Goal: Feedback & Contribution: Submit feedback/report problem

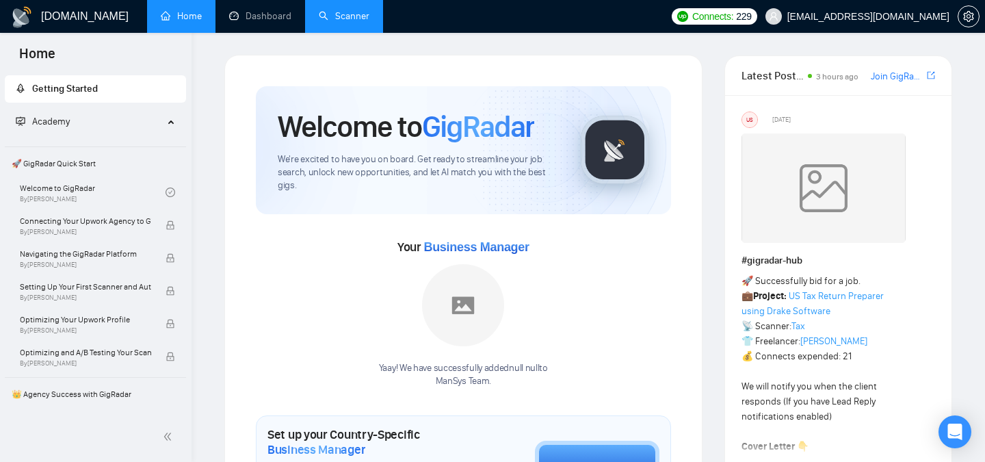
click at [354, 12] on link "Scanner" at bounding box center [344, 16] width 51 height 12
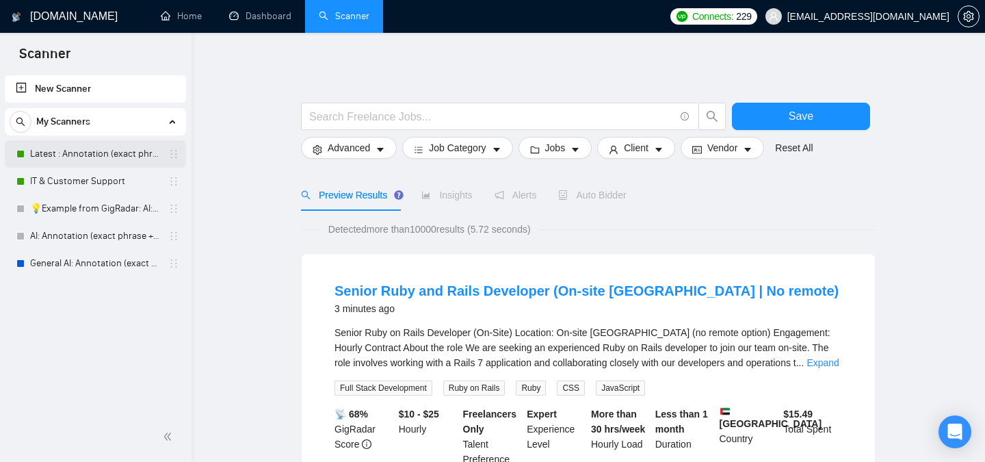
click at [90, 160] on link "Latest : Annotation (exact phrase + context )" at bounding box center [95, 153] width 130 height 27
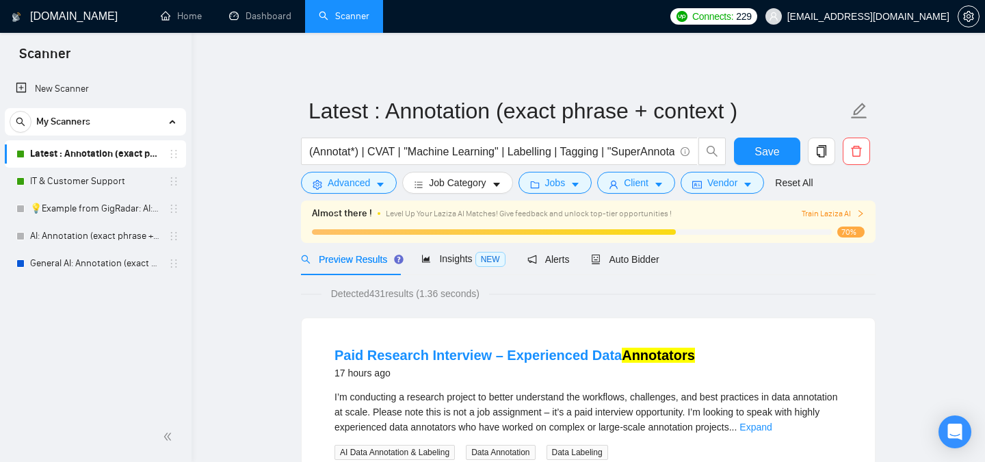
click at [823, 214] on span "Train Laziza AI" at bounding box center [833, 213] width 63 height 13
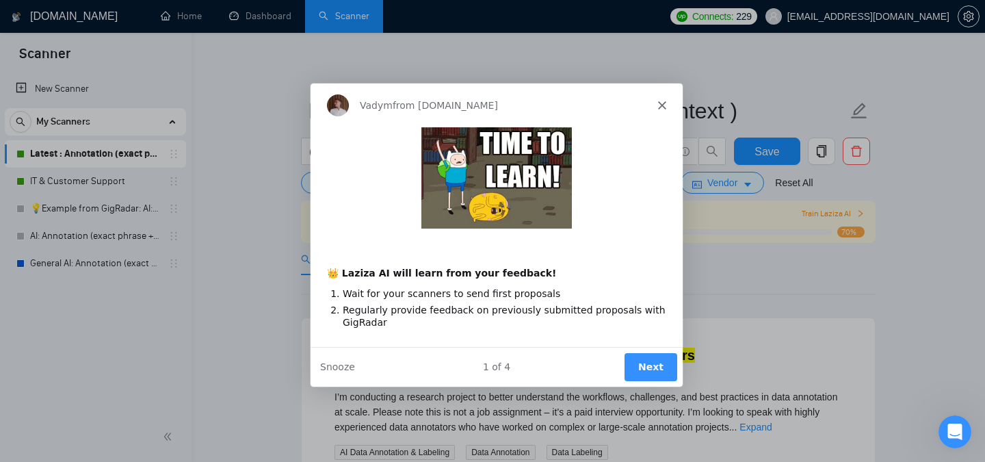
click at [662, 100] on div "Vadym from GigRadar.io" at bounding box center [496, 105] width 372 height 44
click at [667, 110] on div "Vadym from GigRadar.io" at bounding box center [496, 105] width 372 height 44
click at [663, 103] on polygon "Close" at bounding box center [661, 105] width 8 height 8
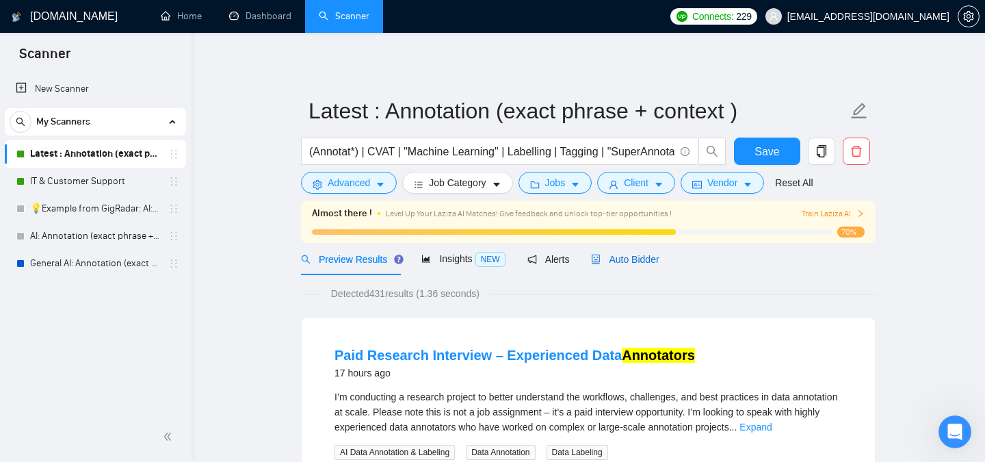
click at [630, 265] on div "Auto Bidder" at bounding box center [625, 259] width 68 height 15
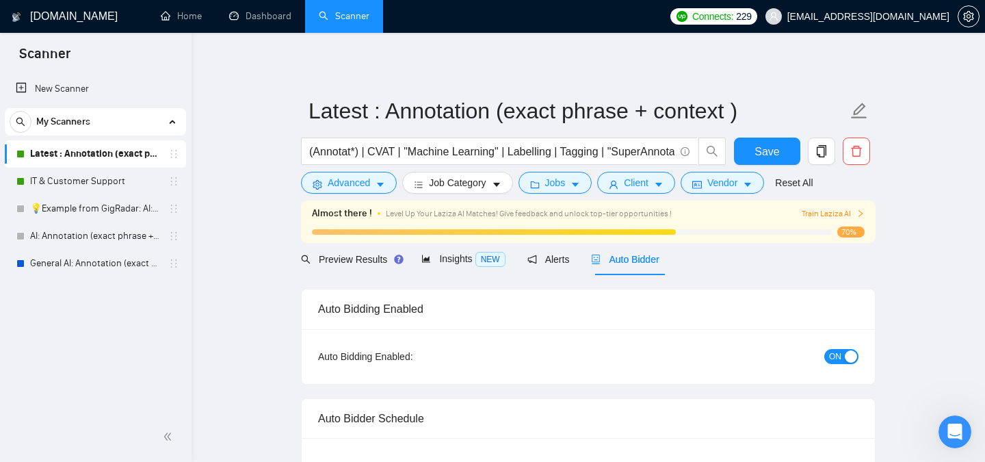
checkbox input "true"
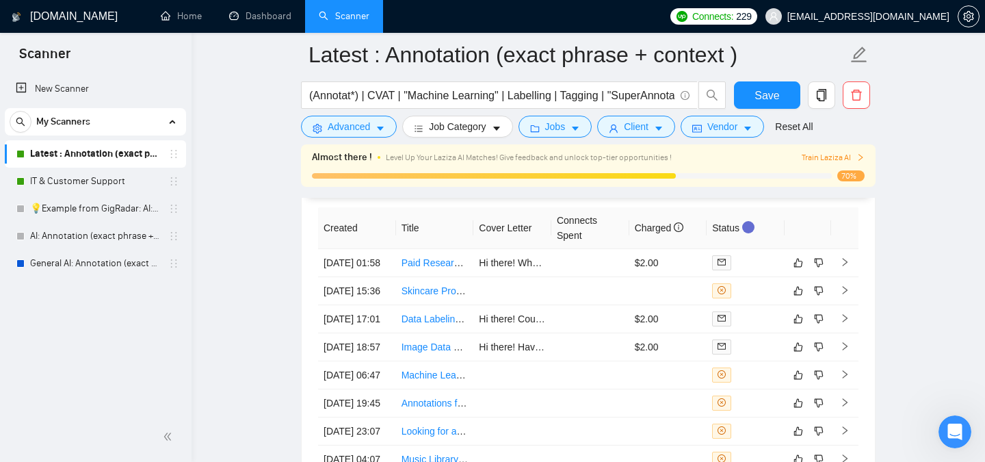
scroll to position [3508, 0]
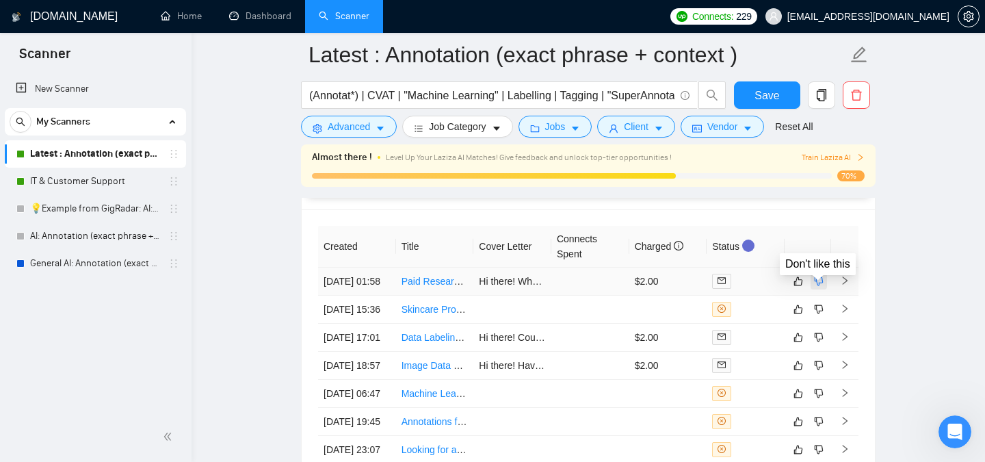
click at [817, 285] on icon "dislike" at bounding box center [819, 280] width 9 height 9
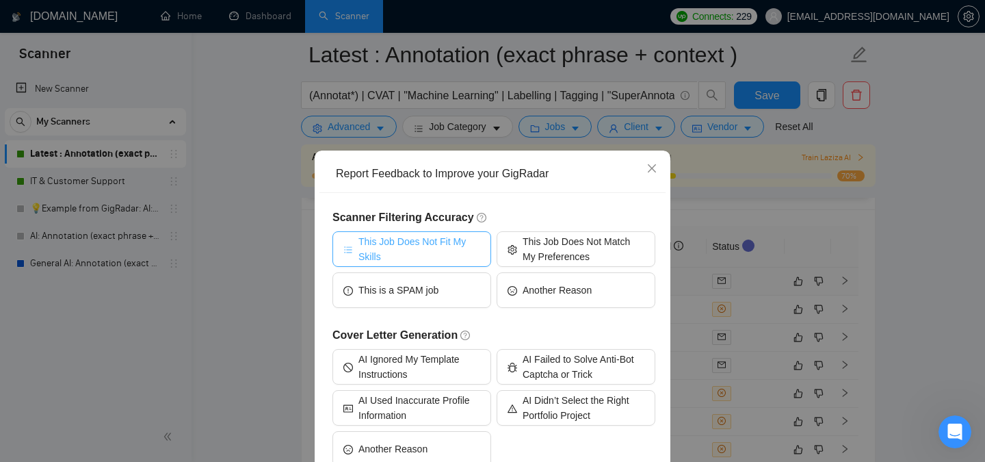
click at [445, 250] on span "This Job Does Not Fit My Skills" at bounding box center [419, 249] width 122 height 30
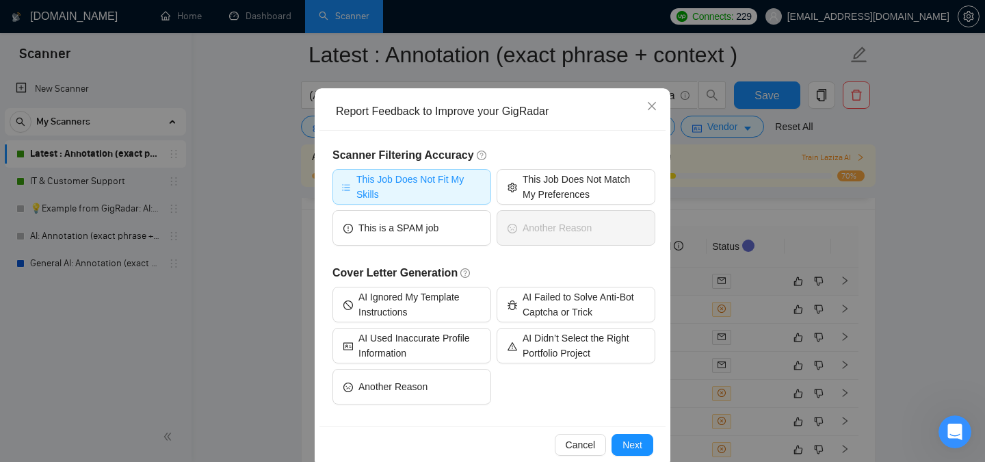
scroll to position [84, 0]
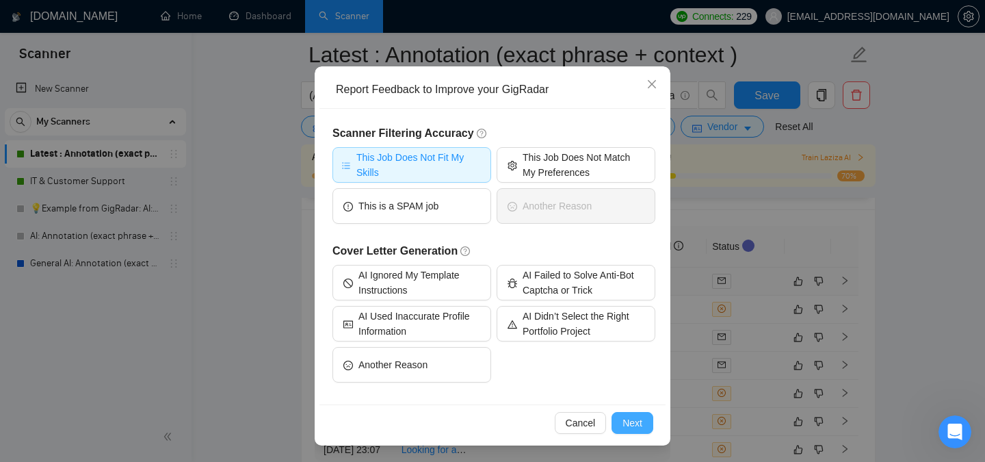
click at [636, 426] on span "Next" at bounding box center [633, 422] width 20 height 15
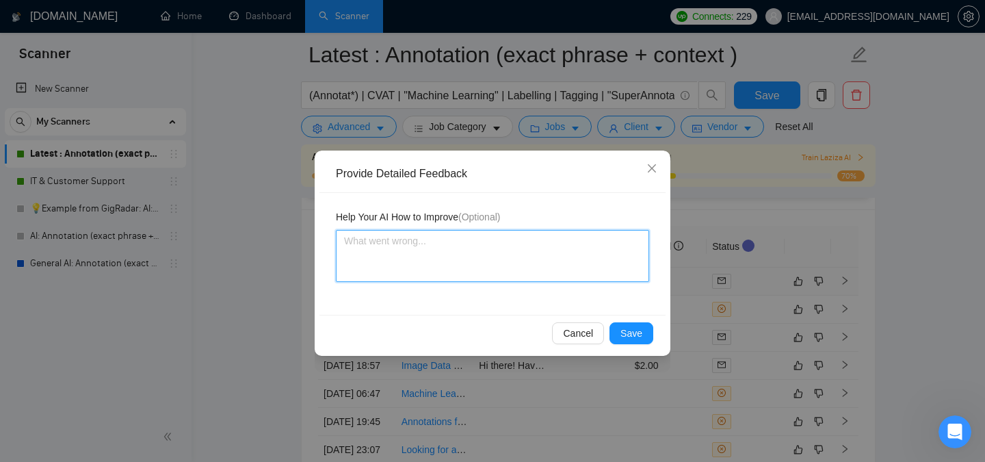
click at [469, 259] on textarea at bounding box center [492, 256] width 313 height 52
type textarea "I"
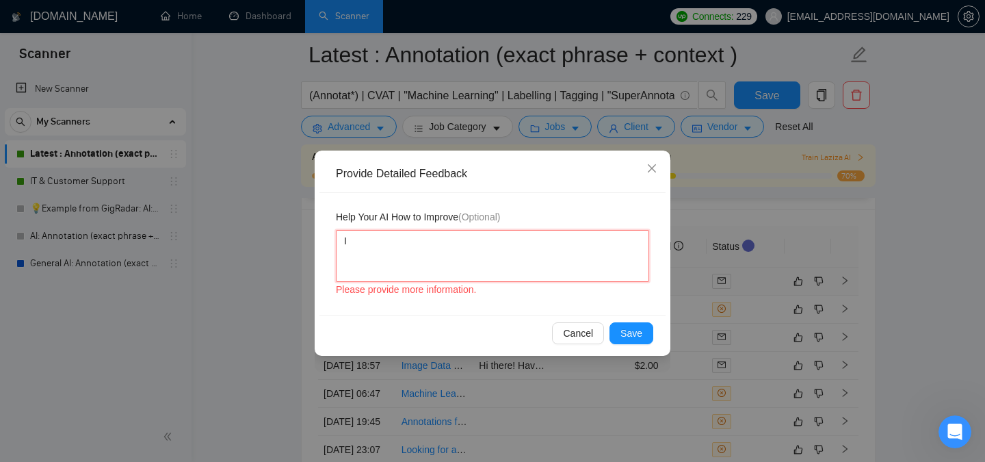
type textarea "In"
type textarea "Int"
type textarea "Inte"
type textarea "Inter"
type textarea "Intern"
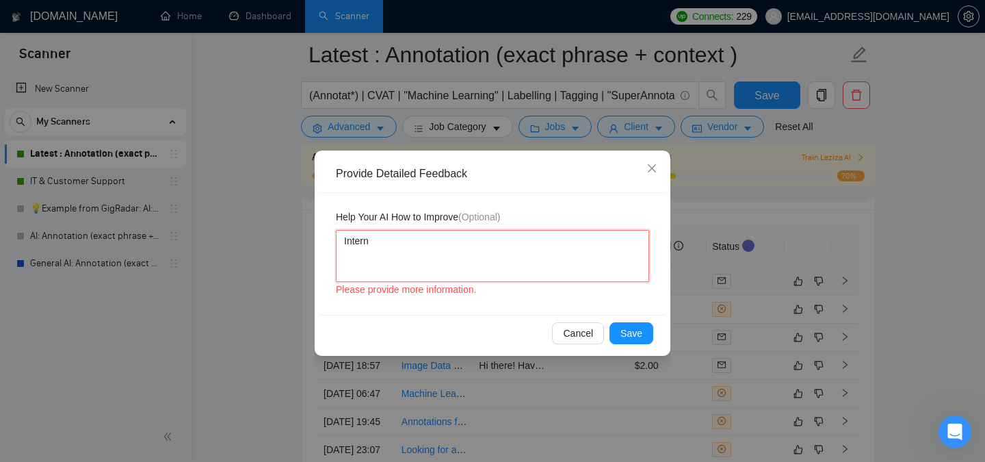
type textarea "Inter"
type textarea "Interv"
type textarea "Intervi"
type textarea "Intervie"
type textarea "Interview"
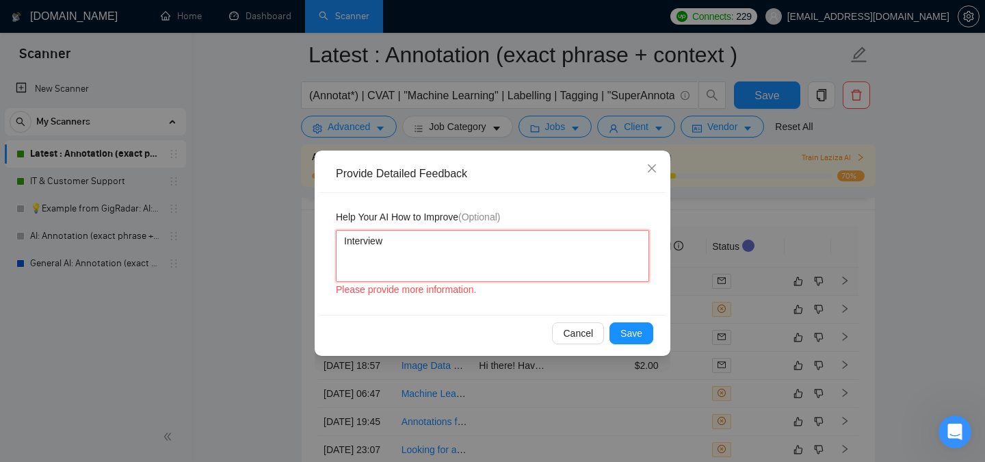
type textarea "Interview"
type textarea "Interview""
type textarea ""Interview""
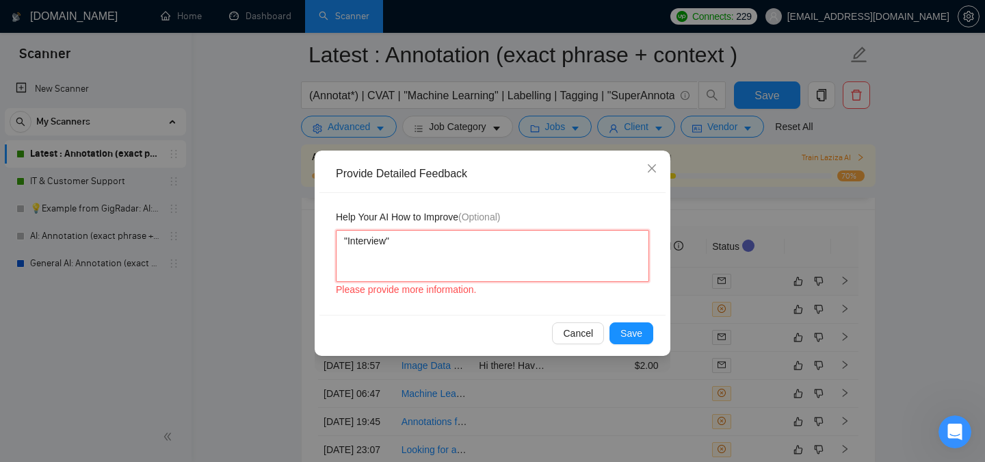
type textarea ""Interview" s"
type textarea ""Interview" sh"
type textarea ""Interview" sho"
type textarea ""Interview" shou"
type textarea ""Interview" should"
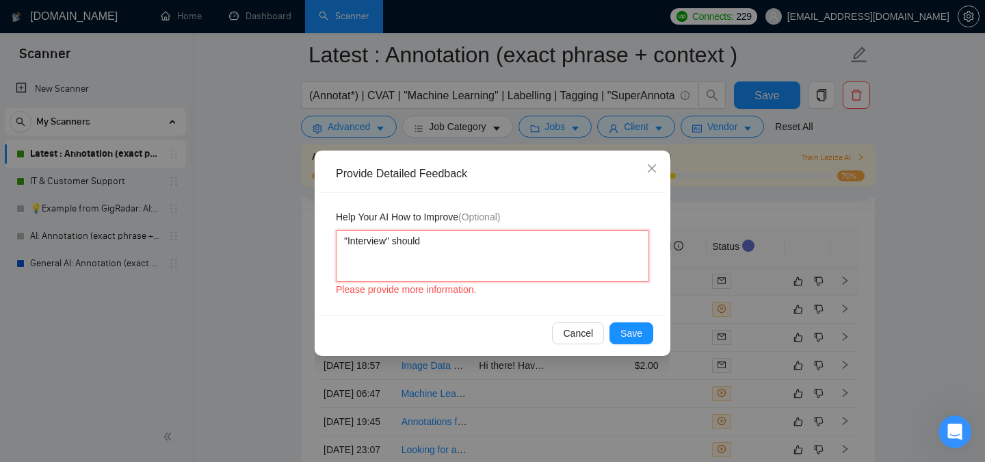
type textarea ""Interview" should"
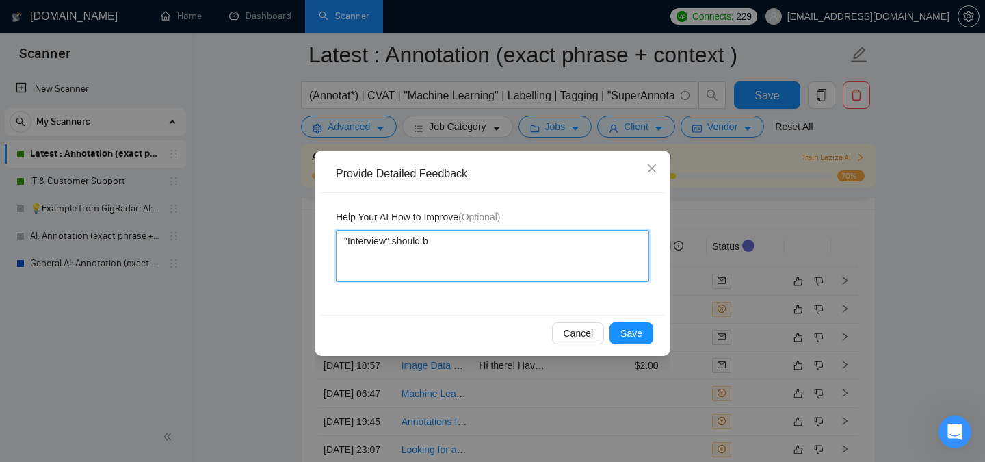
type textarea ""Interview" should be"
type textarea ""Interview" should be i"
type textarea ""Interview" should be in"
type textarea ""Interview" should be ing"
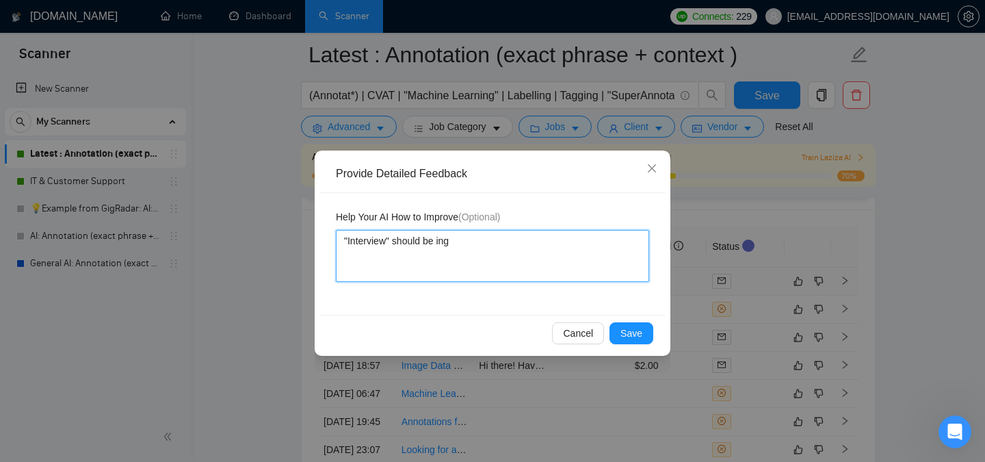
type textarea ""Interview" should be in"
type textarea ""Interview" should be i"
type textarea ""Interview" should be ig"
type textarea ""Interview" should be ign"
type textarea ""Interview" should be igno"
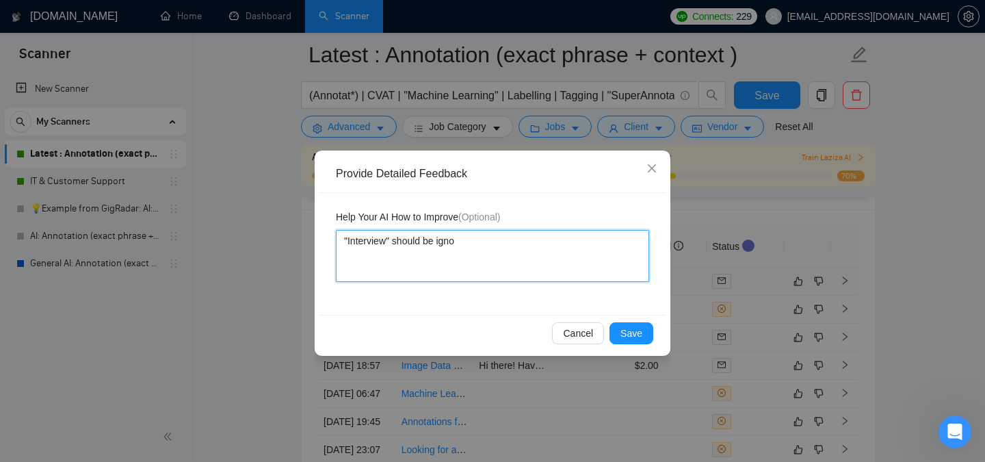
type textarea ""Interview" should be ignor"
type textarea ""Interview" should be ignore"
type textarea ""Interview" should be ignored"
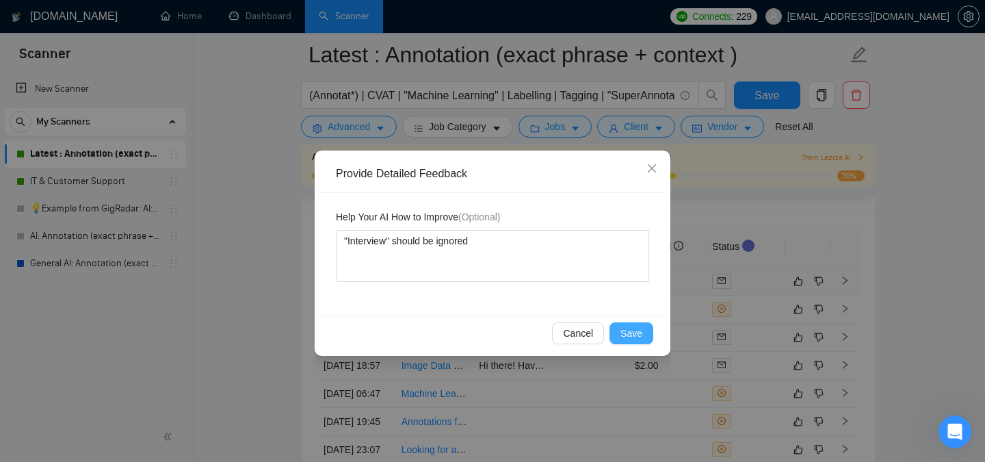
click at [643, 331] on button "Save" at bounding box center [632, 333] width 44 height 22
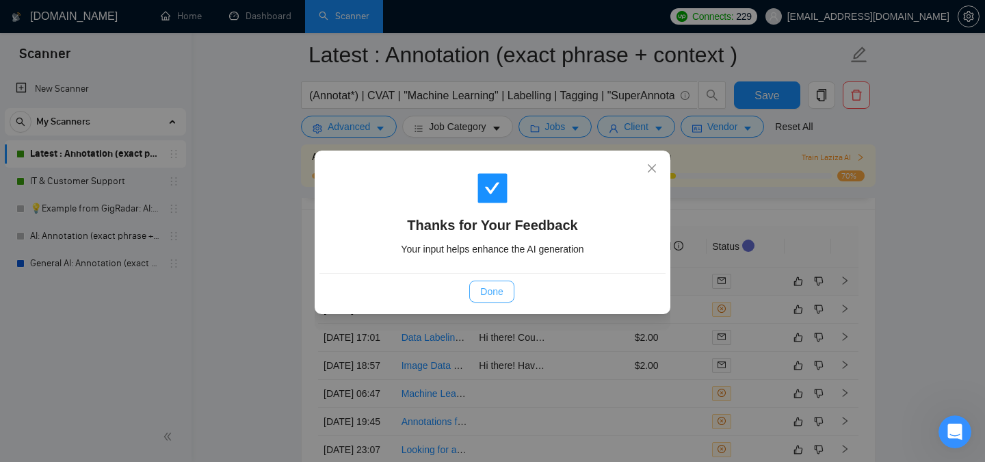
click at [488, 293] on span "Done" at bounding box center [491, 291] width 23 height 15
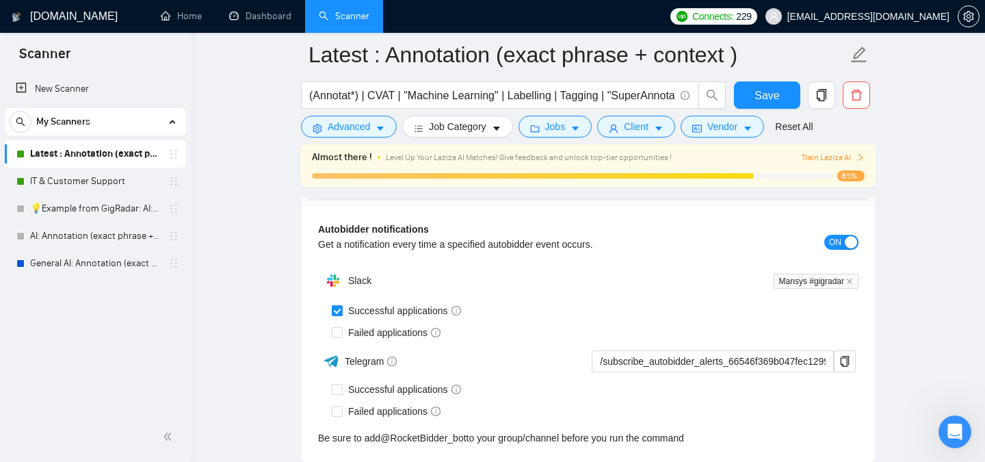
scroll to position [2370, 0]
